Goal: Information Seeking & Learning: Understand process/instructions

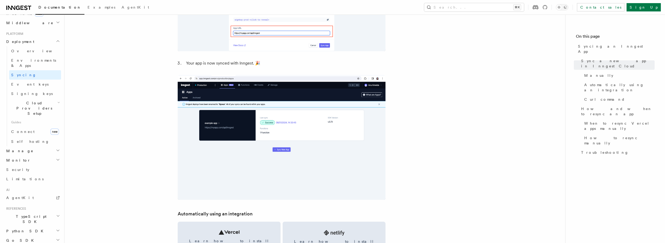
scroll to position [616, 0]
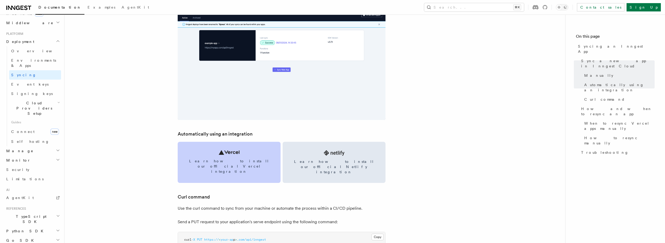
click at [244, 154] on link "Learn how to install our official Vercel integration" at bounding box center [229, 162] width 103 height 41
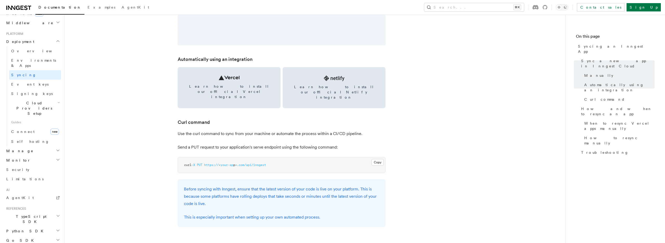
scroll to position [690, 0]
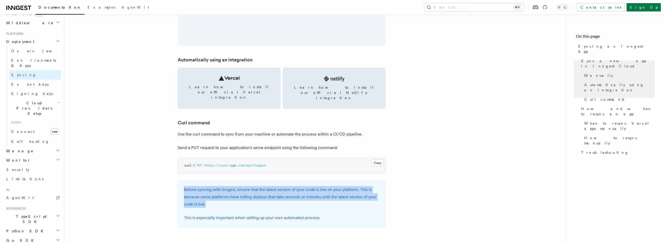
drag, startPoint x: 207, startPoint y: 193, endPoint x: 179, endPoint y: 178, distance: 32.0
click at [179, 180] on div "Before syncing with Inngest, ensure that the latest version of your code is liv…" at bounding box center [282, 204] width 208 height 48
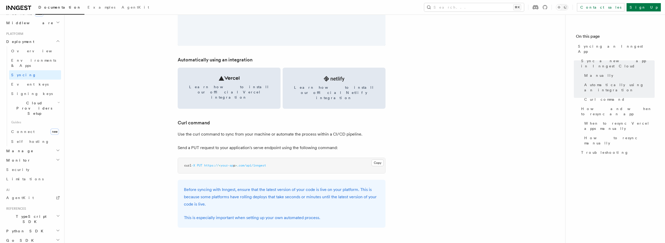
click at [216, 199] on div "Before syncing with Inngest, ensure that the latest version of your code is liv…" at bounding box center [282, 204] width 208 height 48
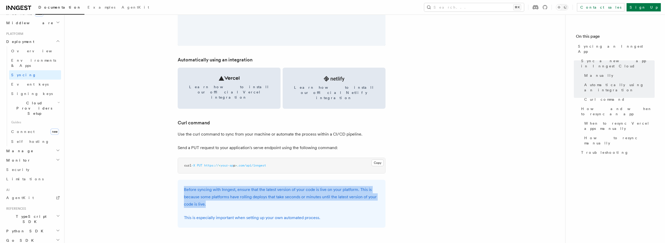
drag, startPoint x: 208, startPoint y: 194, endPoint x: 184, endPoint y: 178, distance: 28.9
click at [184, 186] on p "Before syncing with Inngest, ensure that the latest version of your code is liv…" at bounding box center [281, 197] width 195 height 22
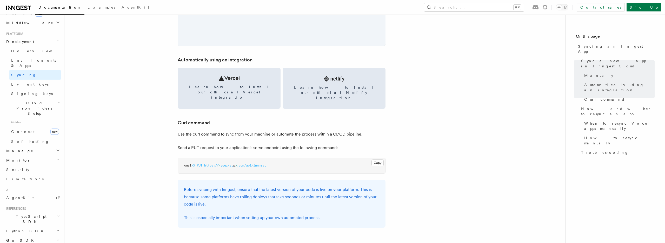
click at [217, 198] on div "Before syncing with Inngest, ensure that the latest version of your code is liv…" at bounding box center [282, 204] width 208 height 48
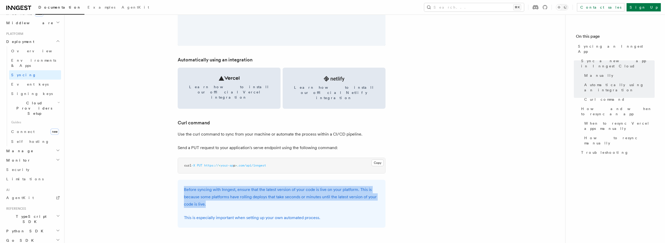
drag, startPoint x: 209, startPoint y: 195, endPoint x: 185, endPoint y: 177, distance: 29.8
click at [185, 186] on p "Before syncing with Inngest, ensure that the latest version of your code is liv…" at bounding box center [281, 197] width 195 height 22
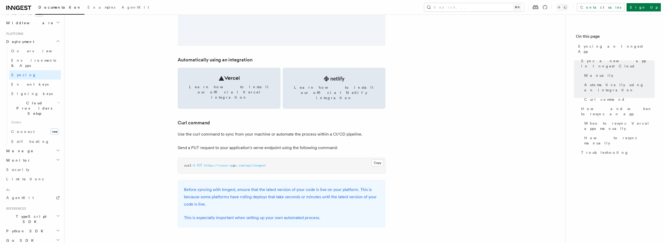
click at [250, 163] on span ".com/api/inngest" at bounding box center [251, 165] width 29 height 4
copy article "curl -X PUT https:// < your-ap p > .com/api/inngest"
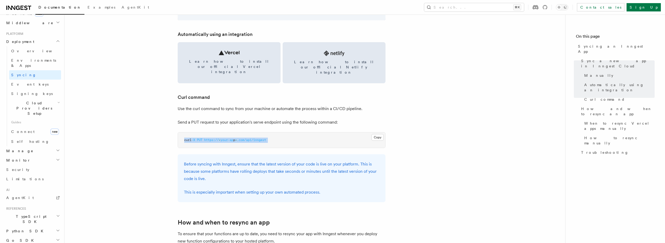
scroll to position [715, 0]
click at [307, 92] on article "Platform Deployment Syncing an Inngest App After deploying your code to a hosti…" at bounding box center [315, 163] width 484 height 1713
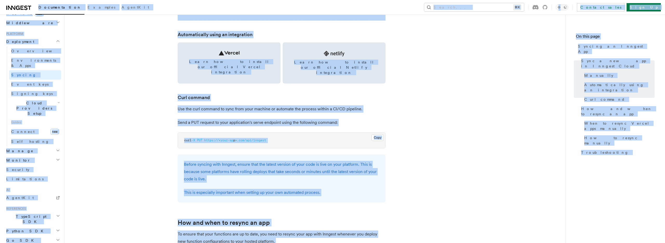
copy div "Documentation Examples AgentKit Search... ⌘K Contact sales Sign Up Search... Do…"
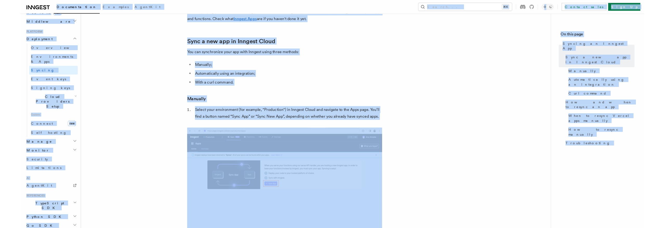
scroll to position [0, 0]
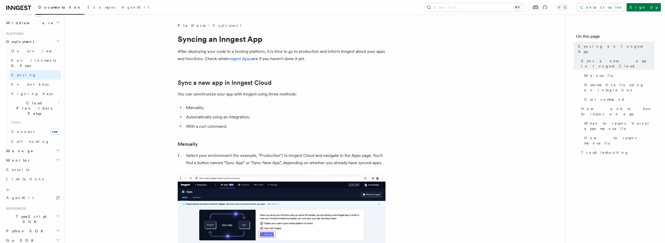
click at [282, 42] on h1 "Syncing an Inngest App" at bounding box center [282, 38] width 208 height 9
click at [237, 37] on h1 "Syncing an Inngest App" at bounding box center [282, 38] width 208 height 9
copy article "Syncing an Inngest App"
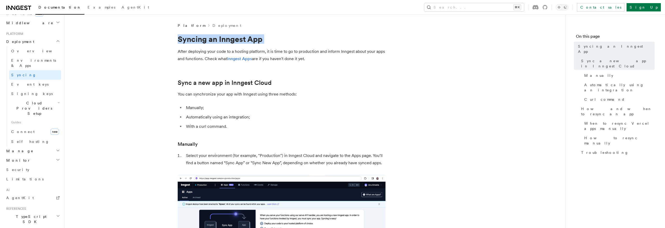
scroll to position [25, 0]
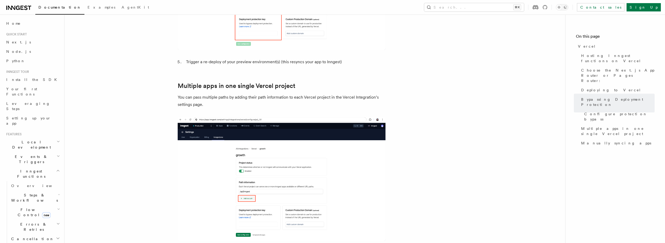
scroll to position [848, 0]
